Goal: Book appointment/travel/reservation

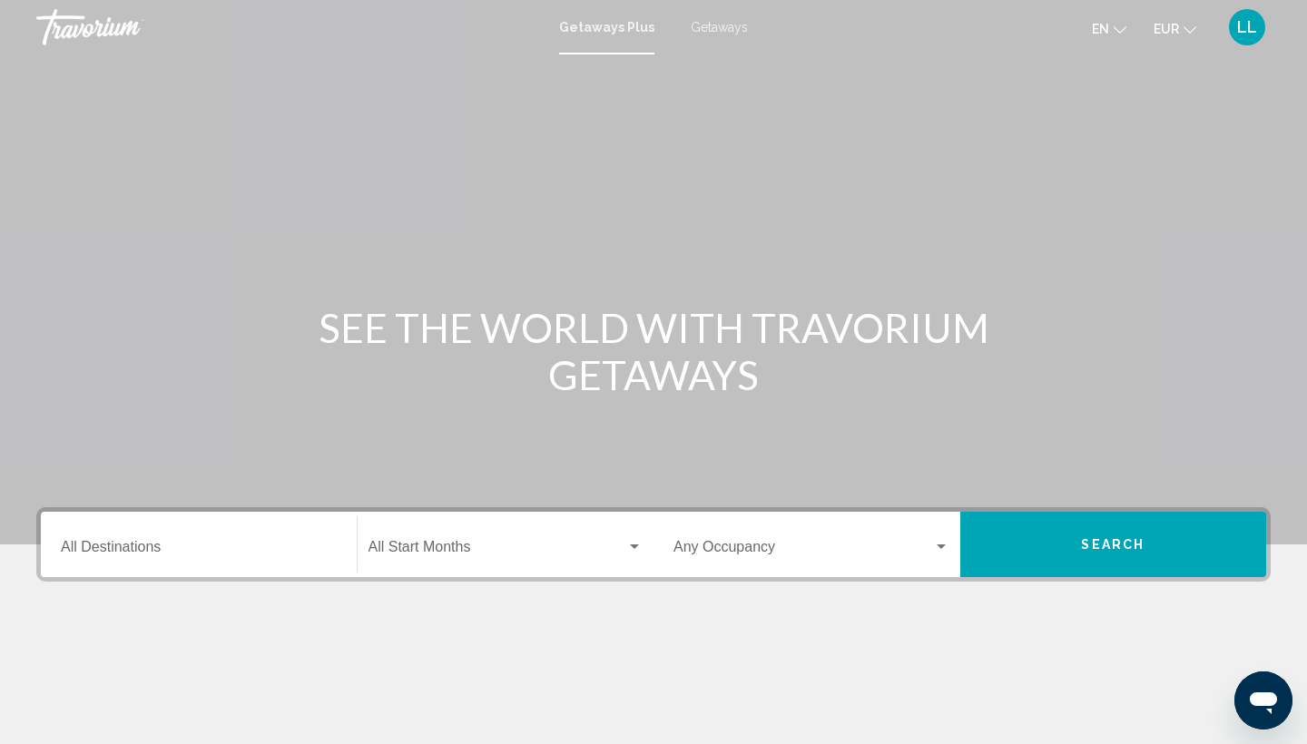
click at [701, 28] on span "Getaways" at bounding box center [719, 27] width 57 height 15
click at [195, 546] on input "Destination All Destinations" at bounding box center [199, 551] width 276 height 16
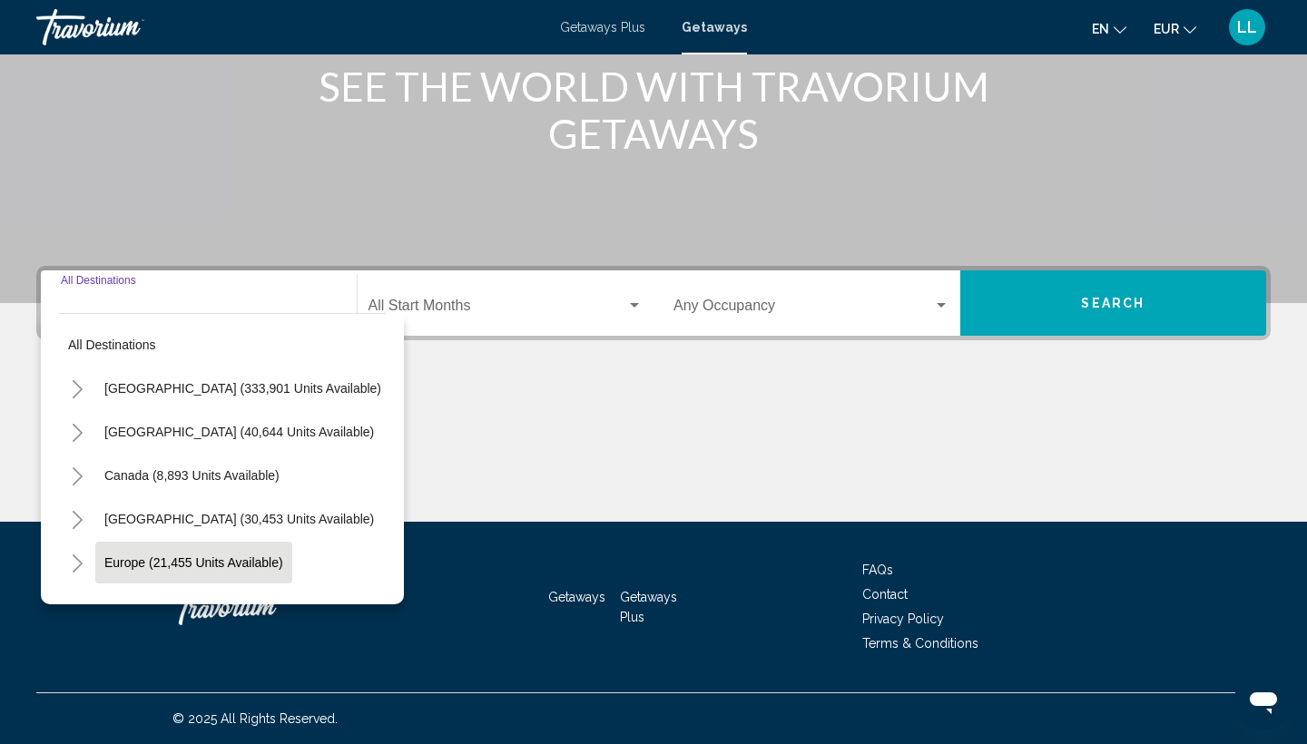
click at [153, 550] on button "Europe (21,455 units available)" at bounding box center [193, 563] width 197 height 42
type input "**********"
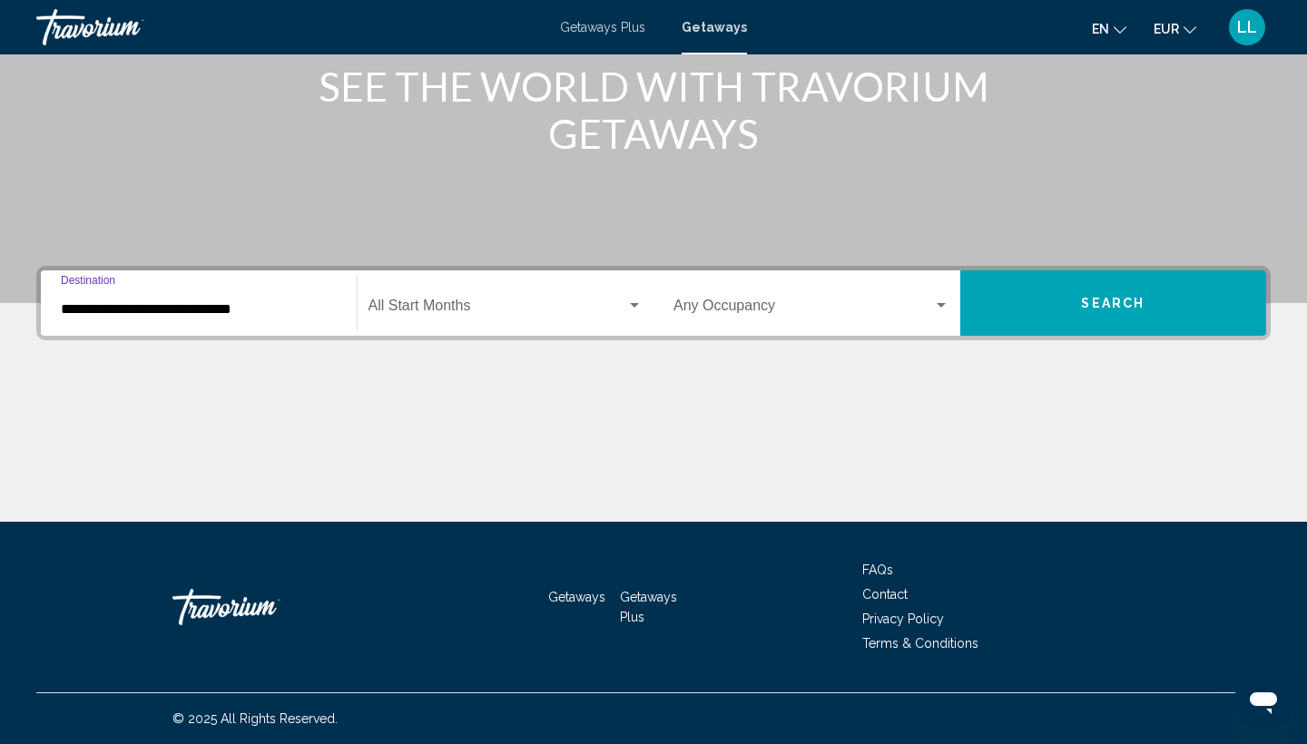
click at [1091, 339] on div "**********" at bounding box center [653, 303] width 1235 height 74
click at [1087, 309] on span "Search" at bounding box center [1113, 304] width 64 height 15
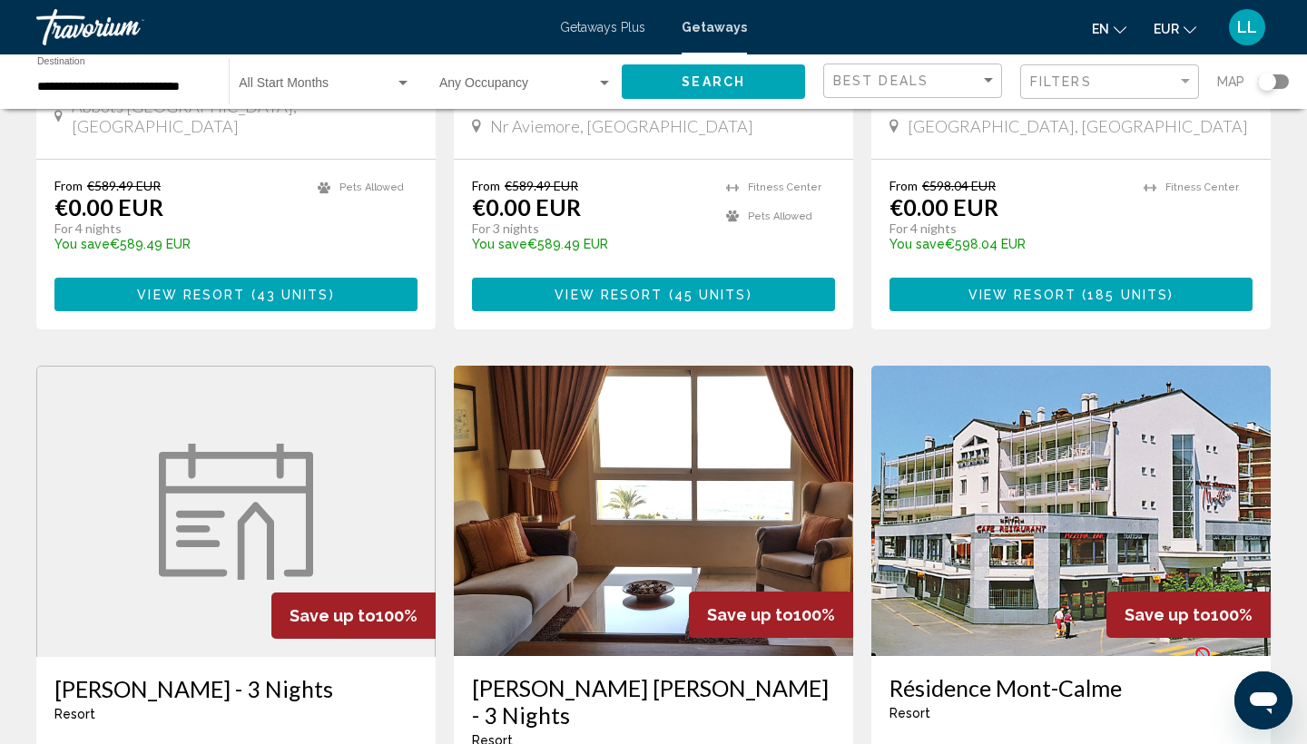
scroll to position [2035, 0]
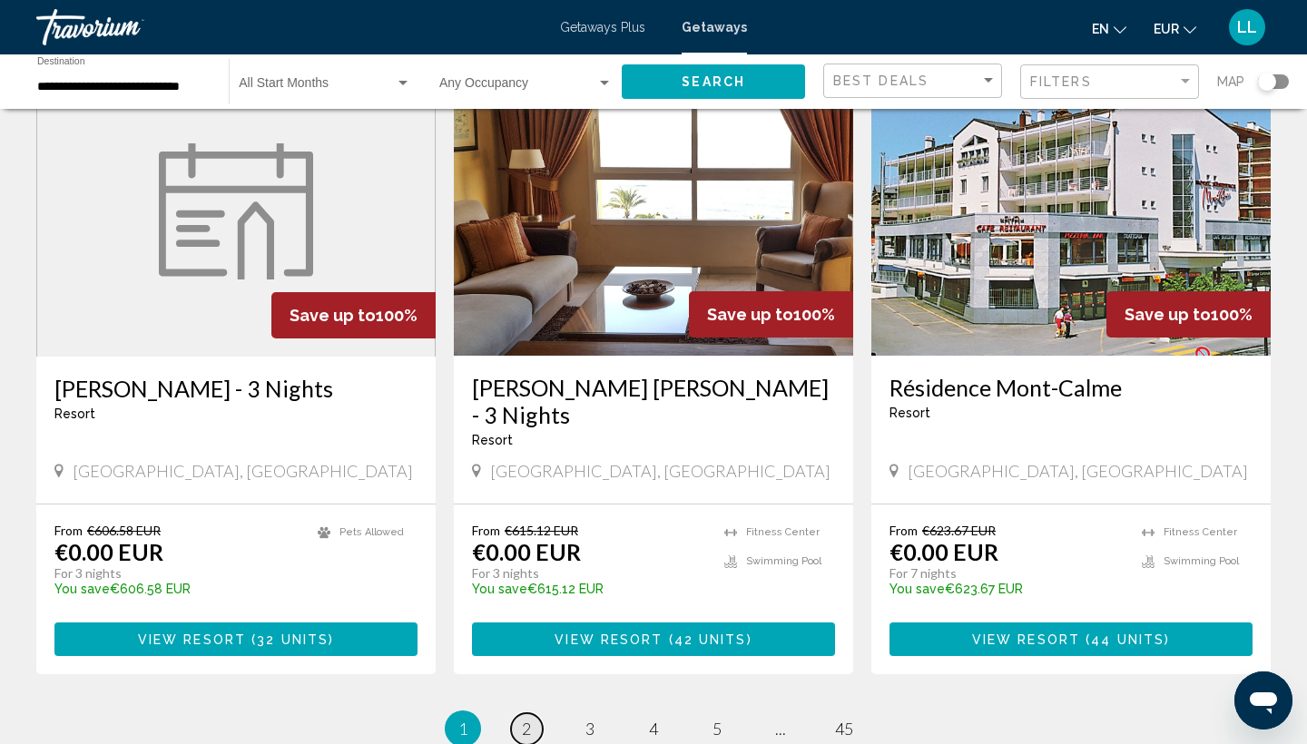
click at [535, 714] on link "page 2" at bounding box center [527, 730] width 32 height 32
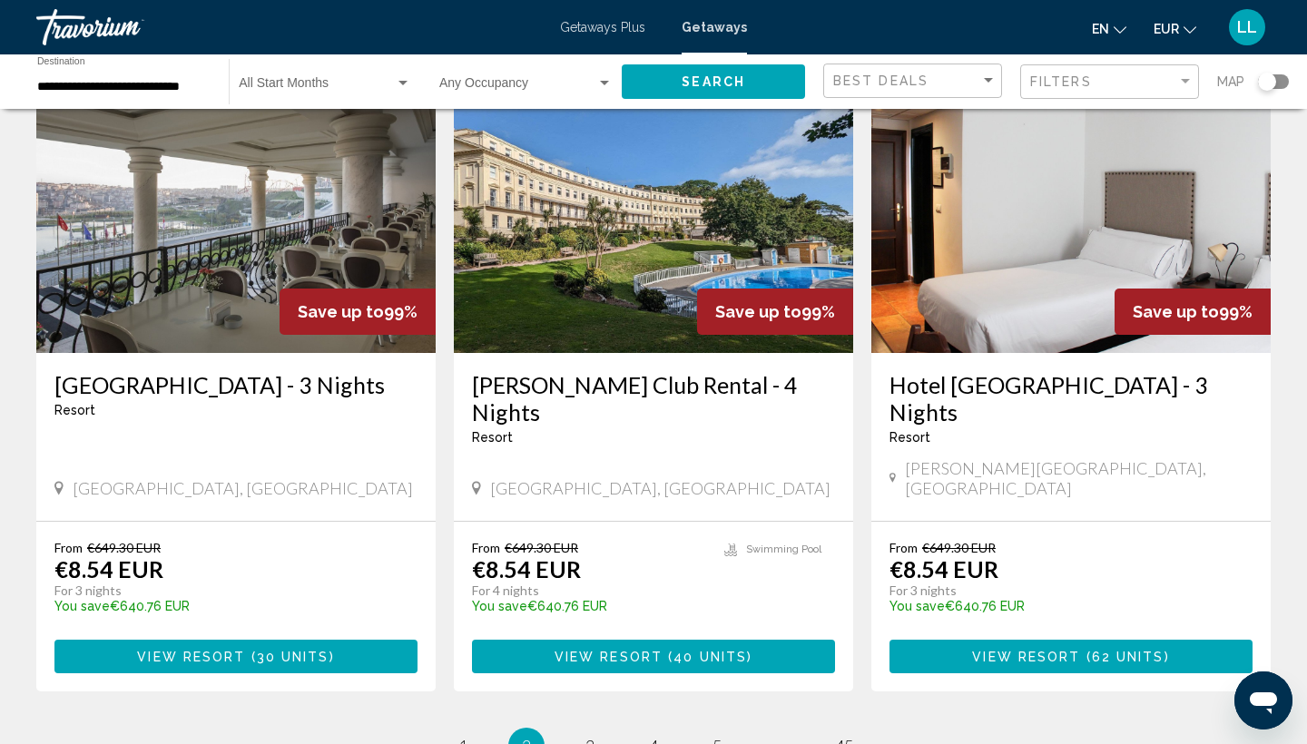
scroll to position [2138, 0]
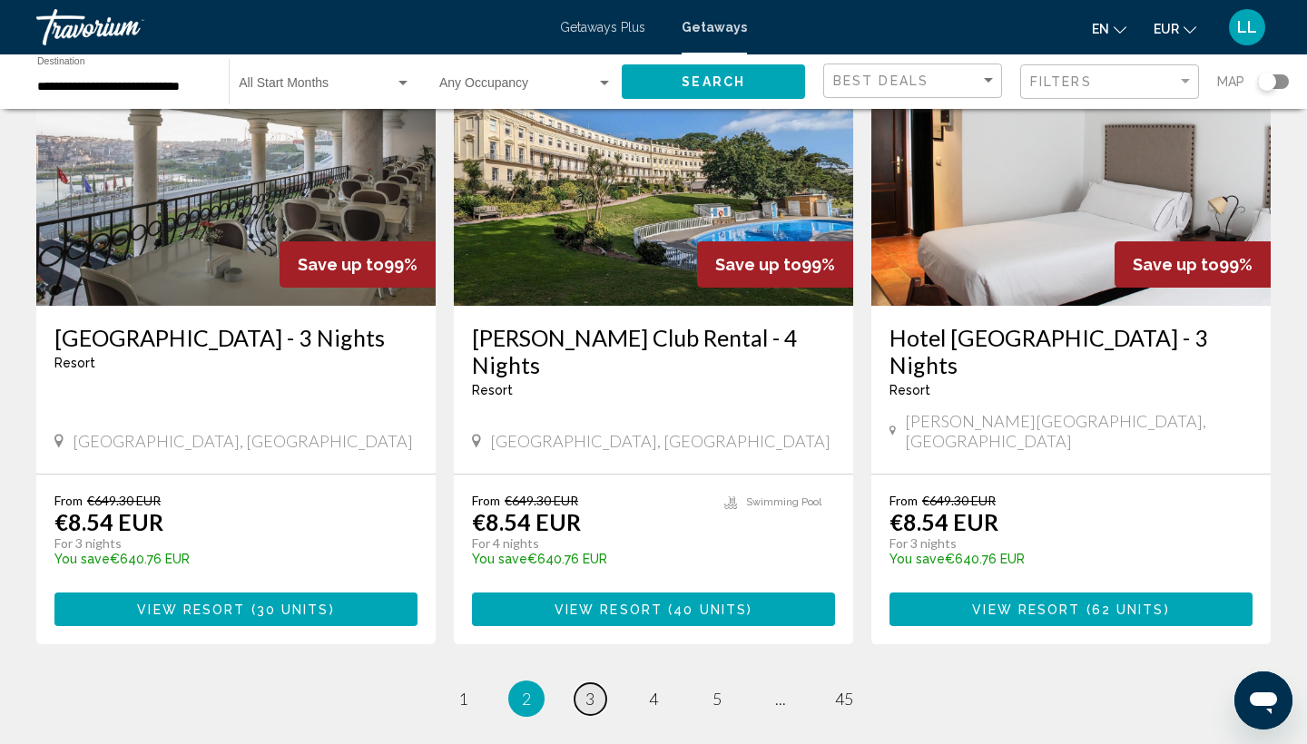
click at [589, 684] on link "page 3" at bounding box center [591, 700] width 32 height 32
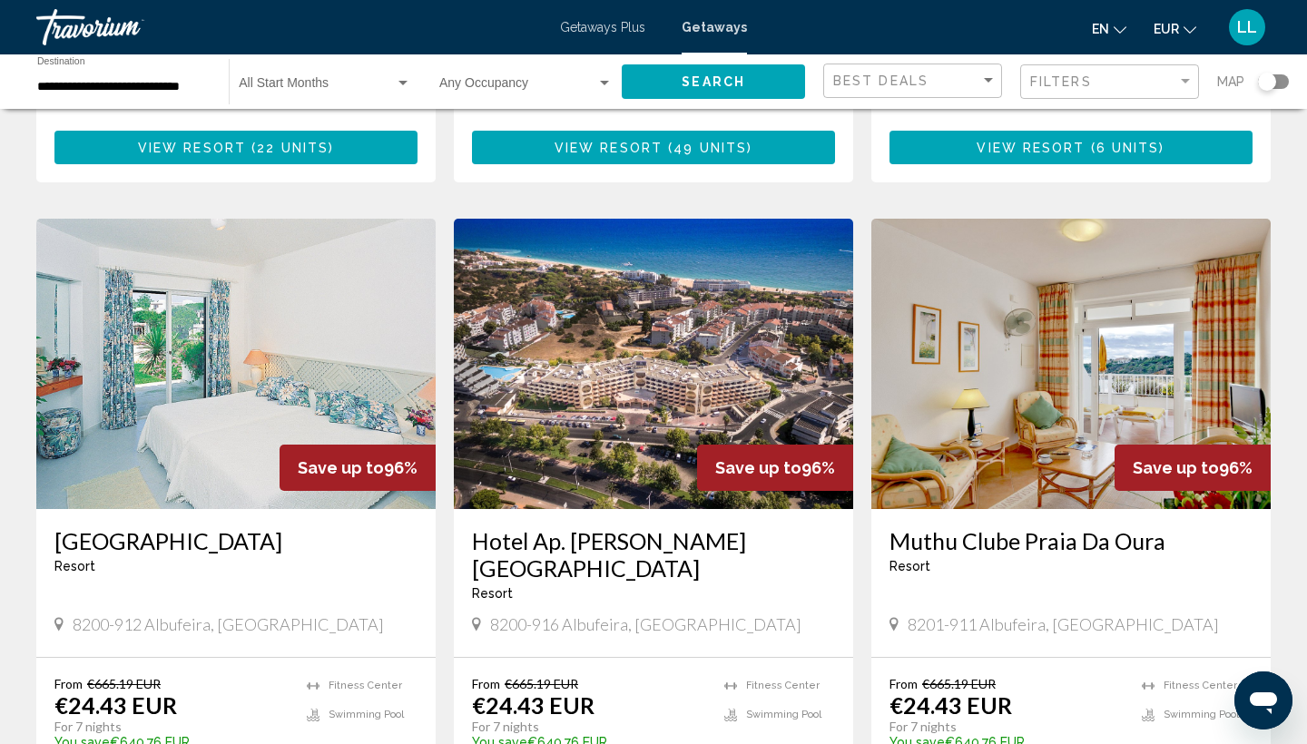
scroll to position [1916, 0]
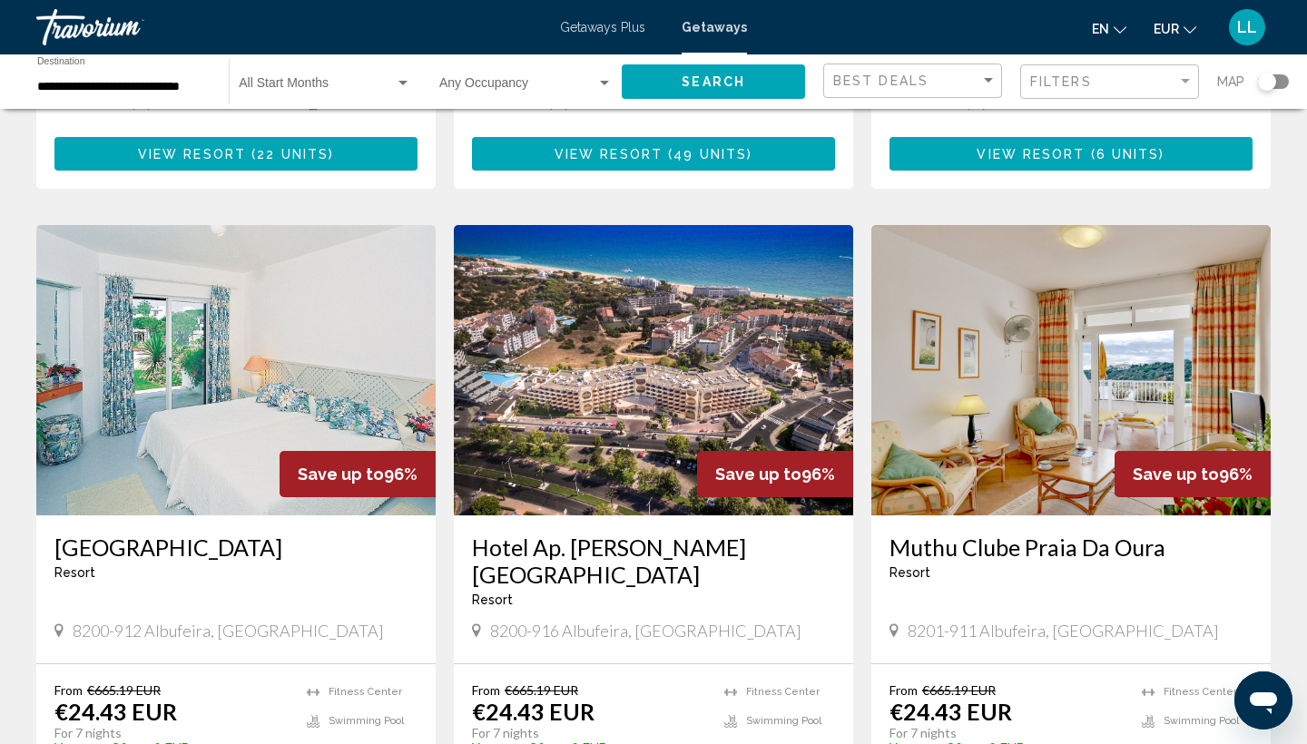
click at [752, 277] on img "Main content" at bounding box center [653, 370] width 399 height 291
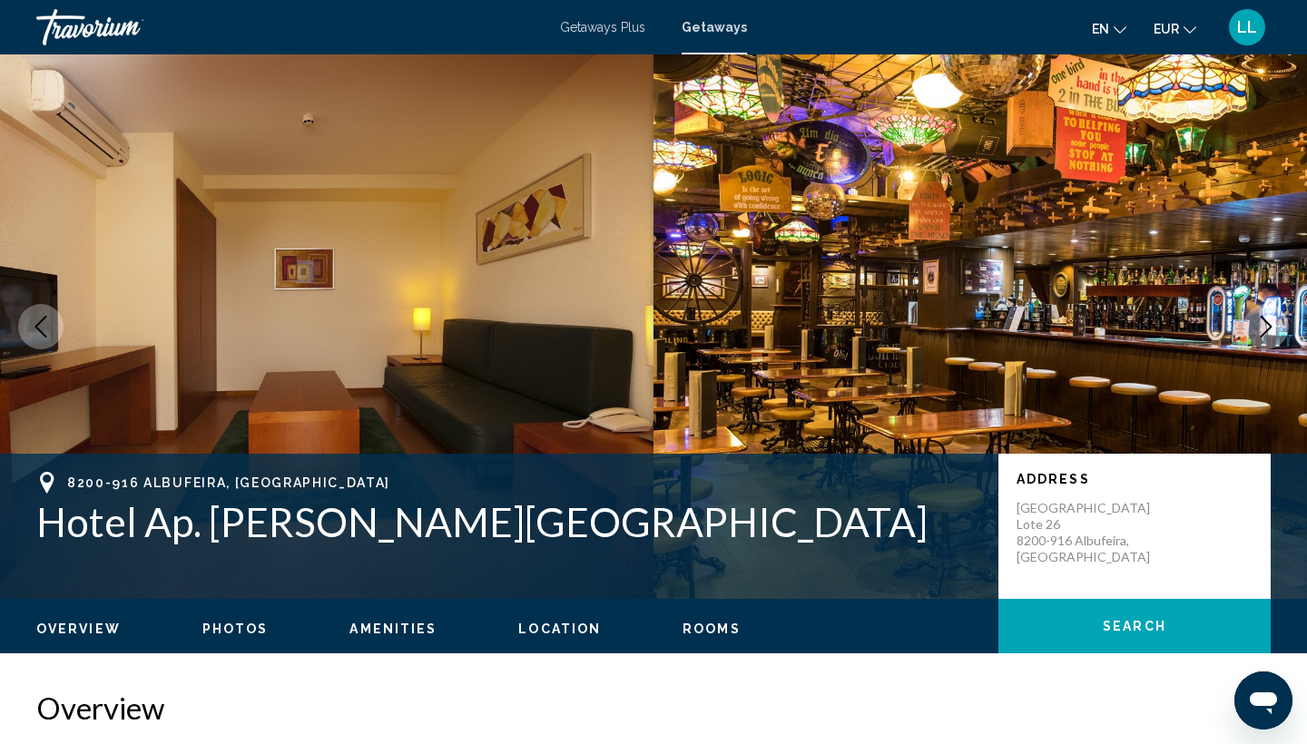
click at [1268, 324] on icon "Next image" at bounding box center [1267, 327] width 12 height 22
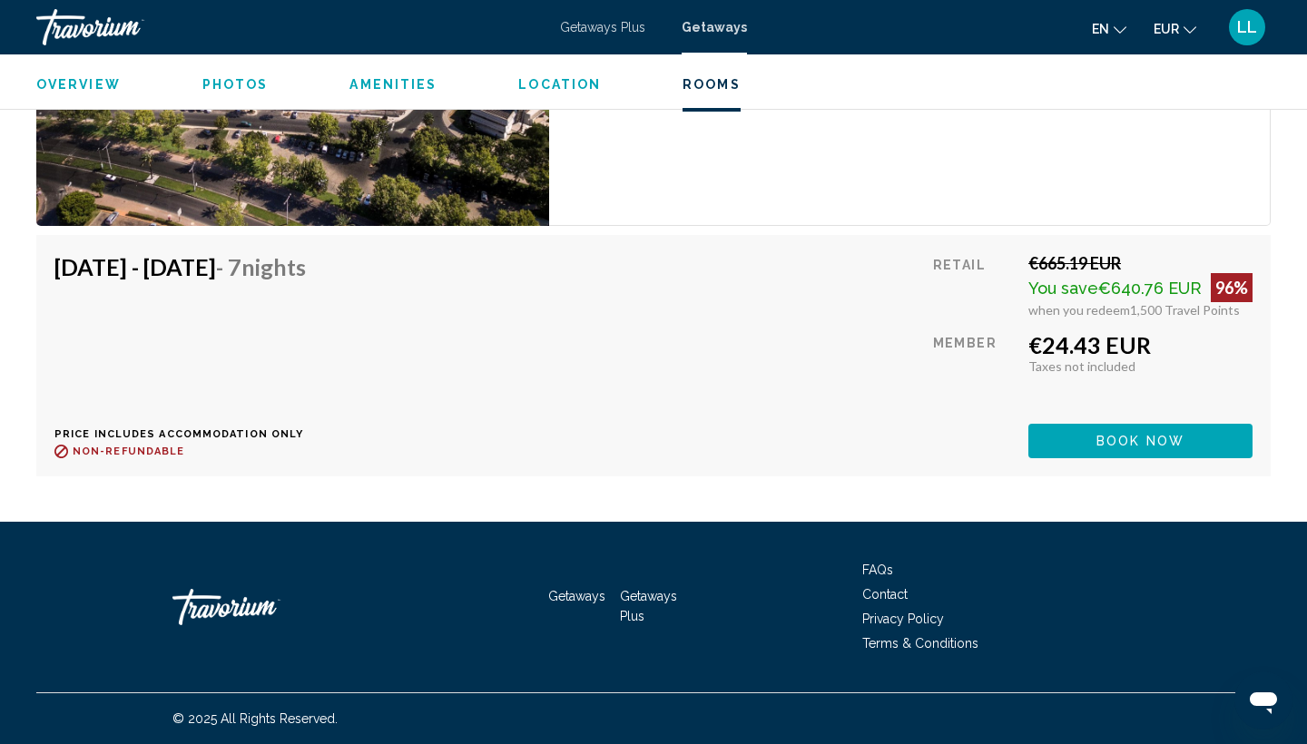
scroll to position [3292, 0]
